Goal: Navigation & Orientation: Understand site structure

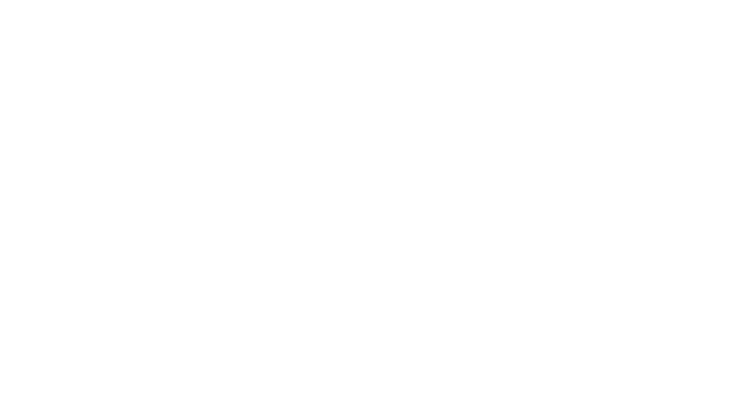
click at [68, 68] on div "Looks like something went wrong. We recommend that you go back to the previous …" at bounding box center [369, 205] width 738 height 410
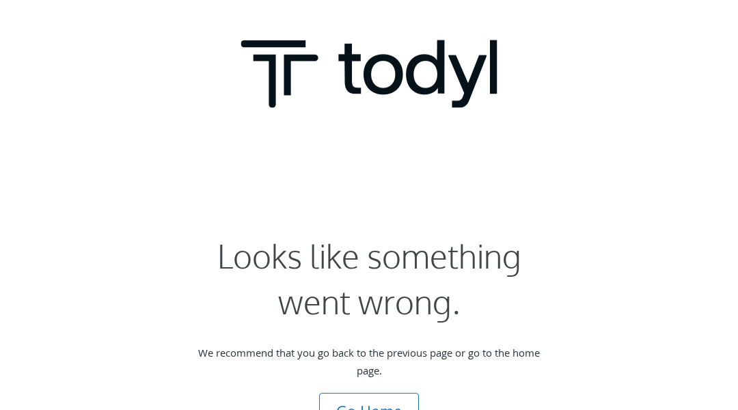
scroll to position [27, 0]
